Goal: Information Seeking & Learning: Learn about a topic

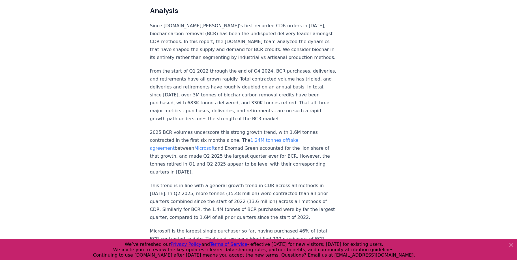
scroll to position [441, 0]
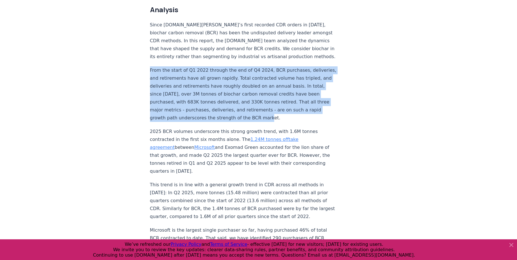
drag, startPoint x: 307, startPoint y: 94, endPoint x: 139, endPoint y: 55, distance: 172.0
copy p "From the start of Q1 2022 through the end of Q4 2024, BCR purchases, deliveries…"
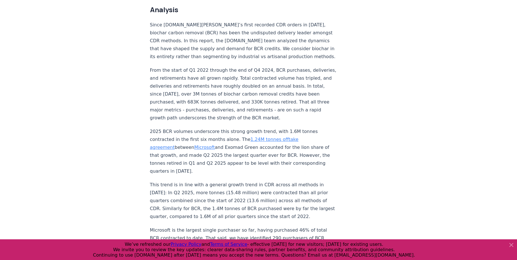
click at [235, 134] on p "2025 BCR volumes underscore this strong growth trend, with 1.6M tonnes contract…" at bounding box center [243, 151] width 187 height 48
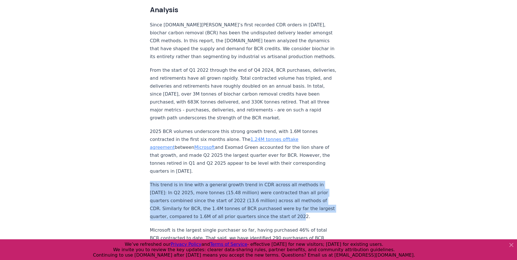
drag, startPoint x: 221, startPoint y: 187, endPoint x: 134, endPoint y: 152, distance: 93.9
copy p "This trend is in line with a general growth trend in CDR across all methods in …"
